Goal: Information Seeking & Learning: Check status

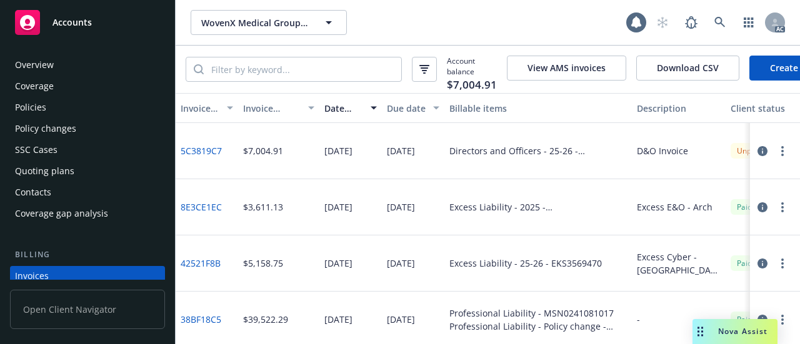
scroll to position [84, 0]
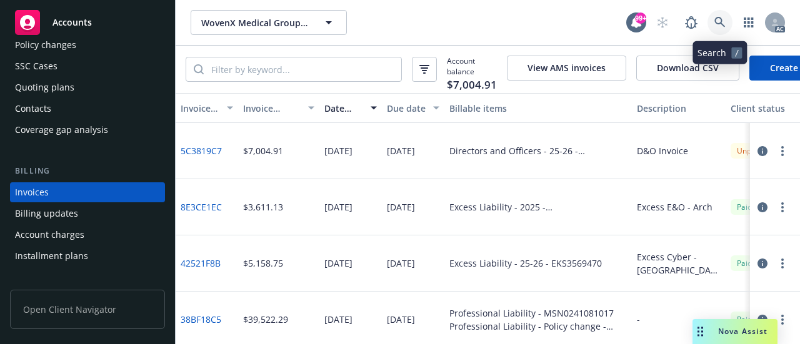
click at [723, 22] on icon at bounding box center [720, 22] width 11 height 11
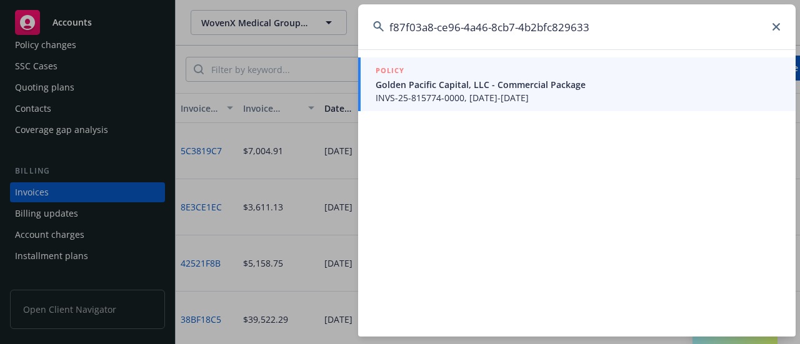
type input "f87f03a8-ce96-4a46-8cb7-4b2bfc829633"
click at [516, 82] on span "Golden Pacific Capital, LLC - Commercial Package" at bounding box center [578, 84] width 405 height 13
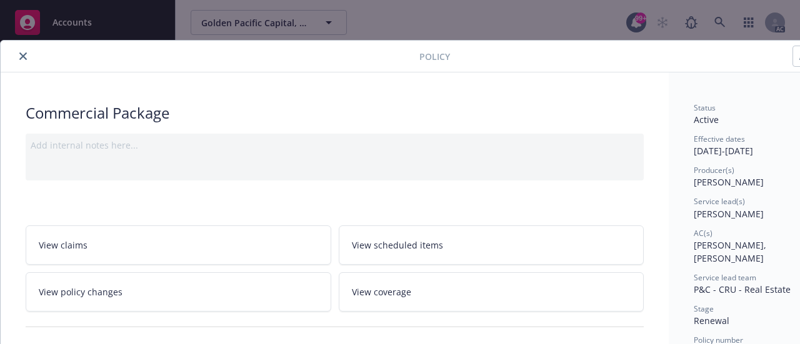
click at [21, 58] on icon "close" at bounding box center [23, 57] width 8 height 8
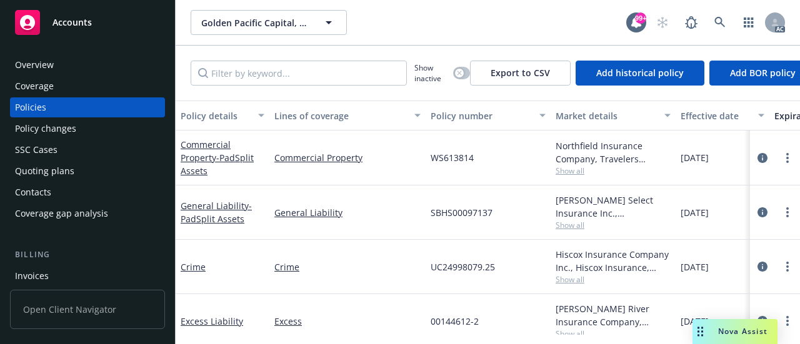
click at [28, 282] on div "Open Client Navigator" at bounding box center [87, 312] width 155 height 64
click at [29, 279] on div "Invoices" at bounding box center [32, 276] width 34 height 20
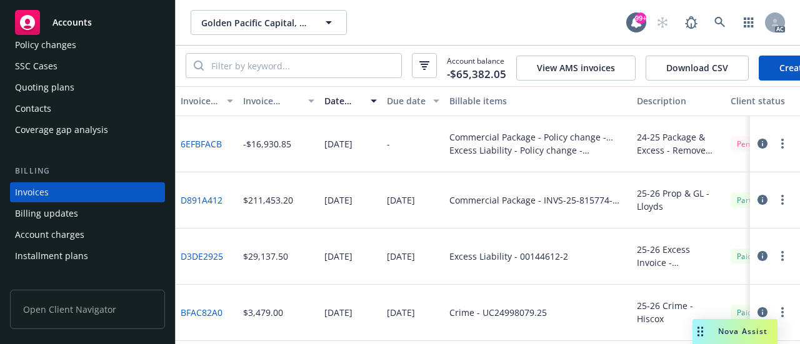
click at [259, 107] on div "Invoice amount" at bounding box center [272, 100] width 58 height 13
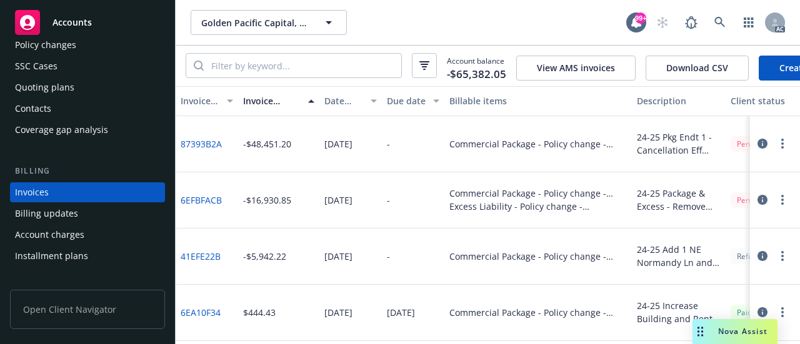
click at [209, 263] on link "41EFE22B" at bounding box center [201, 256] width 40 height 13
